Goal: Go to known website

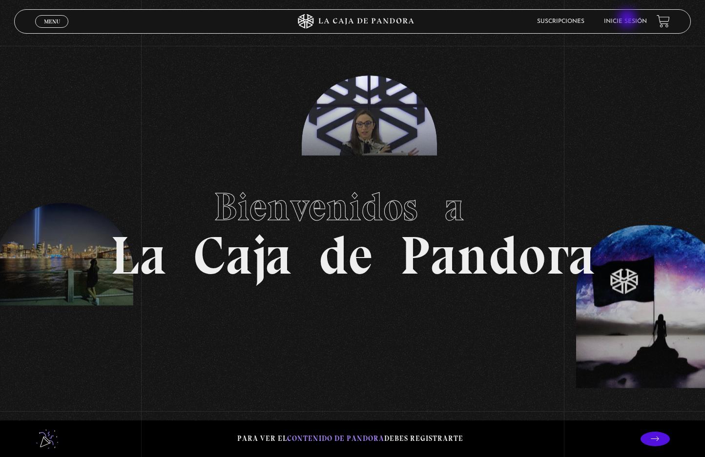
click at [628, 20] on link "Inicie sesión" at bounding box center [625, 22] width 43 height 6
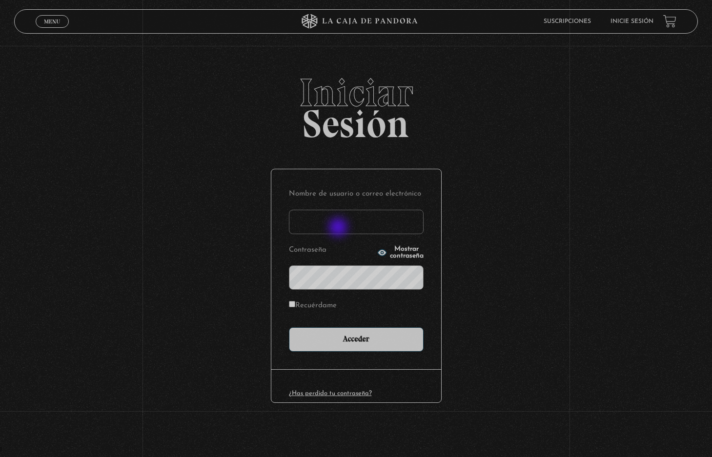
click at [339, 225] on input "Nombre de usuario o correo electrónico" at bounding box center [356, 222] width 135 height 24
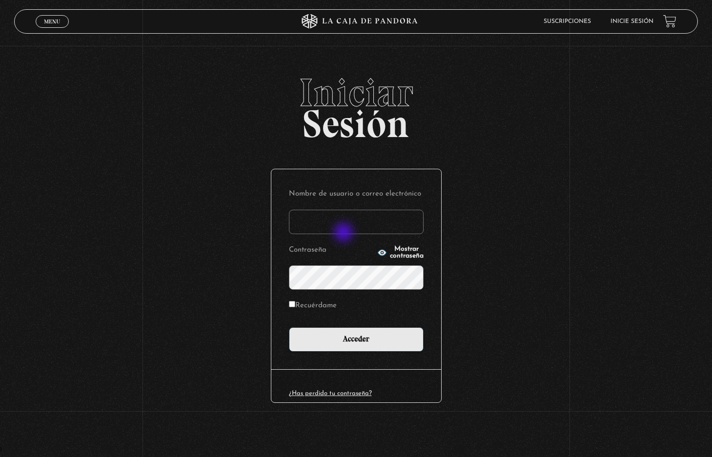
type input "marilynalvarez09@hotmail.com"
click at [390, 251] on span "Mostrar contraseña" at bounding box center [407, 253] width 34 height 14
click at [390, 250] on span "Ocultar contraseña" at bounding box center [407, 253] width 34 height 14
click at [390, 253] on span "Mostrar contraseña" at bounding box center [407, 253] width 34 height 14
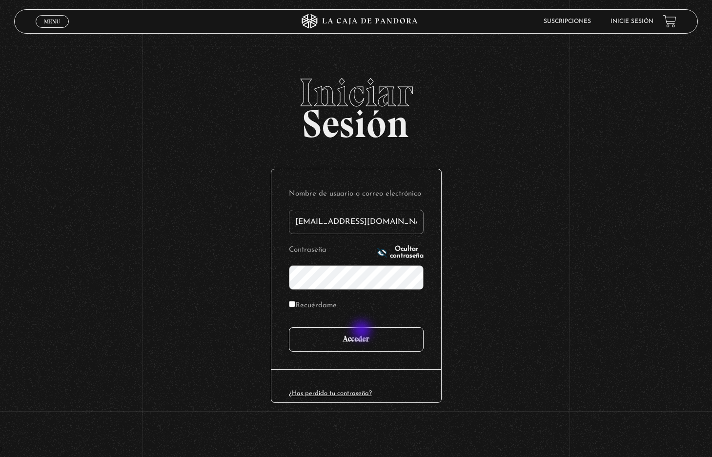
click at [363, 331] on input "Acceder" at bounding box center [356, 339] width 135 height 24
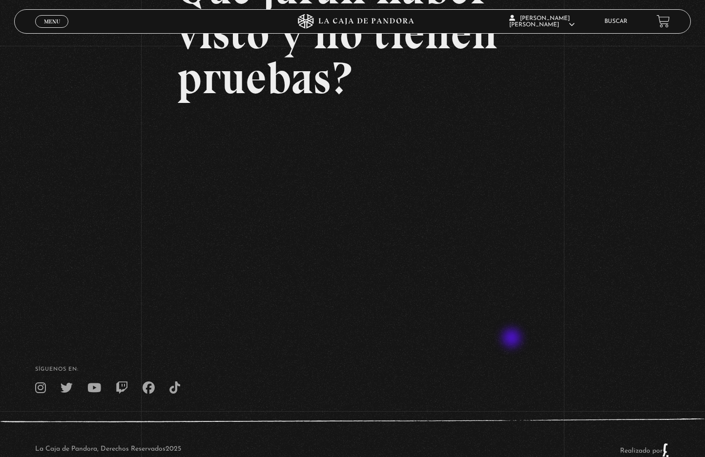
scroll to position [146, 0]
